Goal: Task Accomplishment & Management: Use online tool/utility

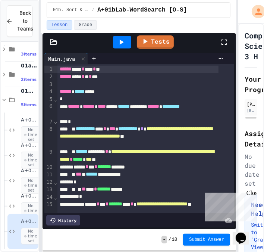
scroll to position [170, 0]
click at [99, 58] on div at bounding box center [94, 58] width 12 height 11
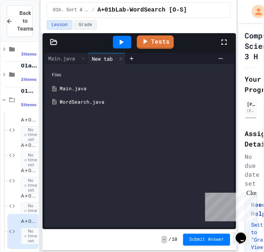
click at [98, 102] on div "WordSearch.java" at bounding box center [145, 101] width 170 height 7
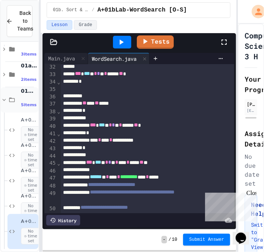
scroll to position [248, 0]
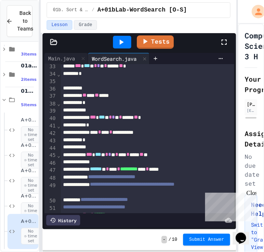
click at [95, 101] on div "*" at bounding box center [140, 102] width 158 height 7
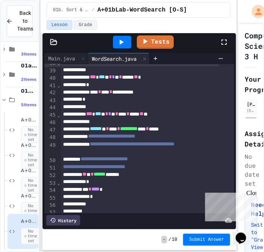
scroll to position [310, 0]
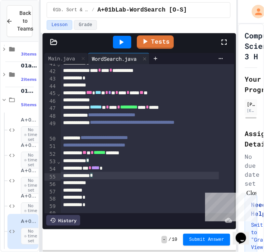
click at [107, 177] on div "*" at bounding box center [140, 175] width 158 height 7
click at [103, 195] on div "*" at bounding box center [140, 197] width 158 height 7
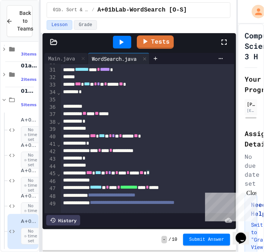
scroll to position [248, 0]
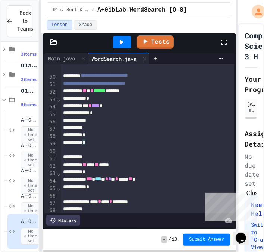
scroll to position [310, 0]
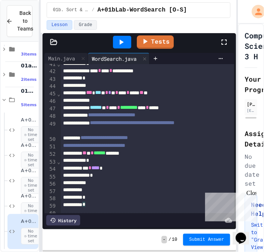
click at [179, 93] on div "*** * *** * * * ** * **** * ***** ** **" at bounding box center [140, 92] width 158 height 7
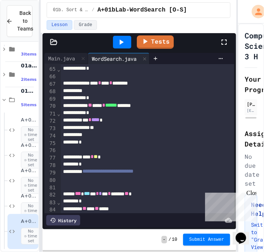
scroll to position [496, 0]
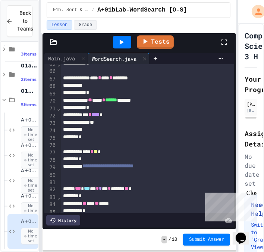
click at [88, 160] on div "*" at bounding box center [140, 158] width 158 height 7
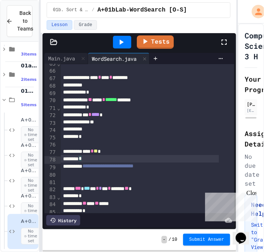
click at [93, 138] on div "*" at bounding box center [140, 136] width 158 height 7
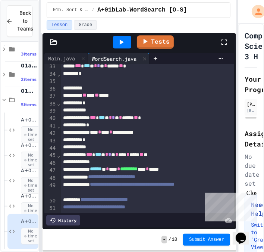
scroll to position [186, 0]
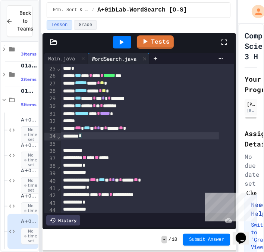
click at [90, 138] on div "*" at bounding box center [140, 135] width 158 height 7
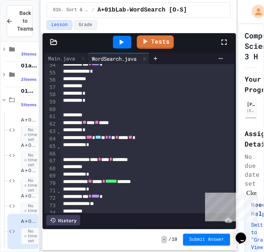
scroll to position [435, 0]
